Goal: Check status

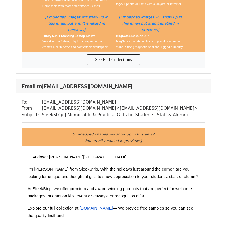
scroll to position [1602, 0]
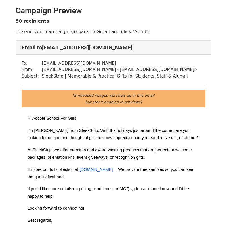
click at [69, 63] on td "[EMAIL_ADDRESS][DOMAIN_NAME]" at bounding box center [120, 63] width 156 height 7
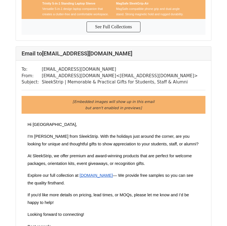
scroll to position [405, 0]
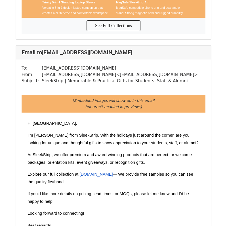
click at [69, 72] on td "sales@sleekstrip.com < sales@sleekstrip.com >" at bounding box center [120, 75] width 156 height 7
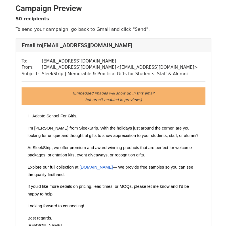
scroll to position [0, 0]
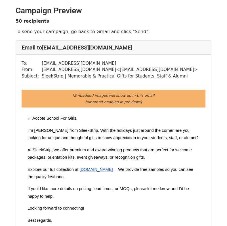
click at [69, 62] on td "[EMAIL_ADDRESS][DOMAIN_NAME]" at bounding box center [120, 63] width 156 height 7
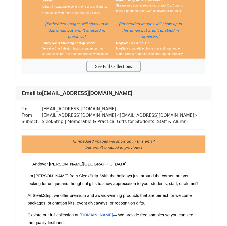
scroll to position [1190, 0]
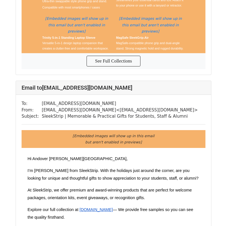
click at [58, 81] on div "Email to [EMAIL_ADDRESS][DOMAIN_NAME]" at bounding box center [113, 88] width 195 height 14
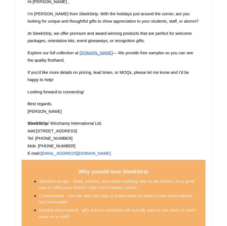
scroll to position [8252, 0]
